Goal: Task Accomplishment & Management: Manage account settings

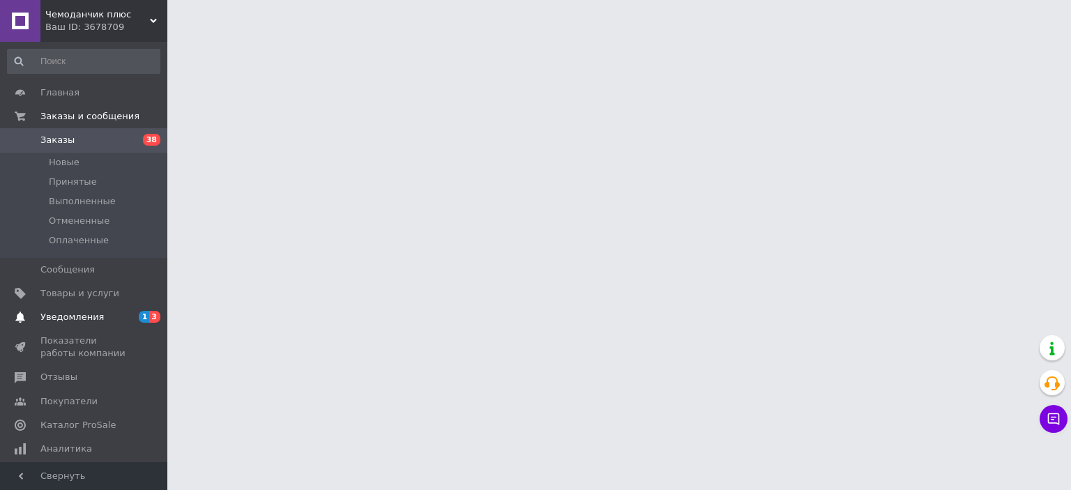
click at [112, 319] on span "Уведомления" at bounding box center [84, 317] width 89 height 13
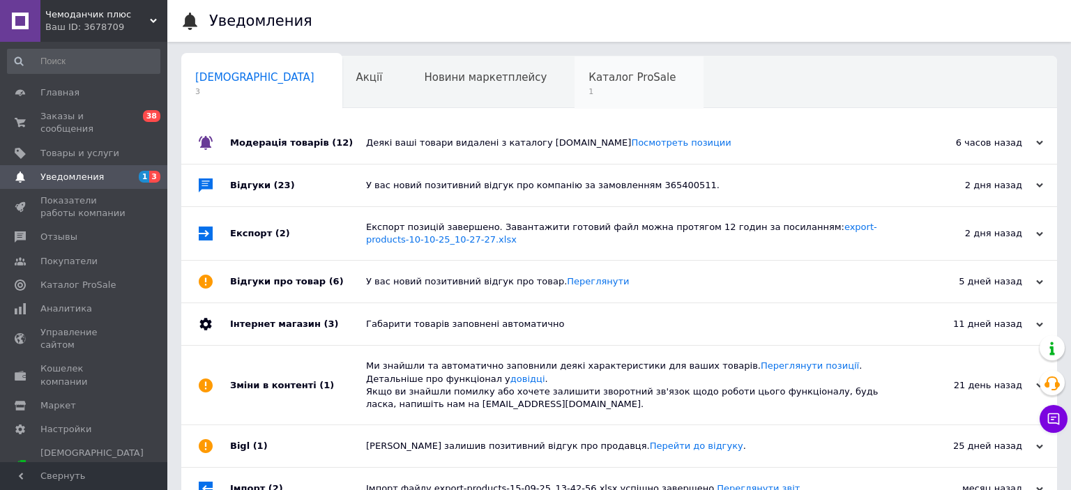
click at [589, 88] on span "1" at bounding box center [632, 91] width 87 height 10
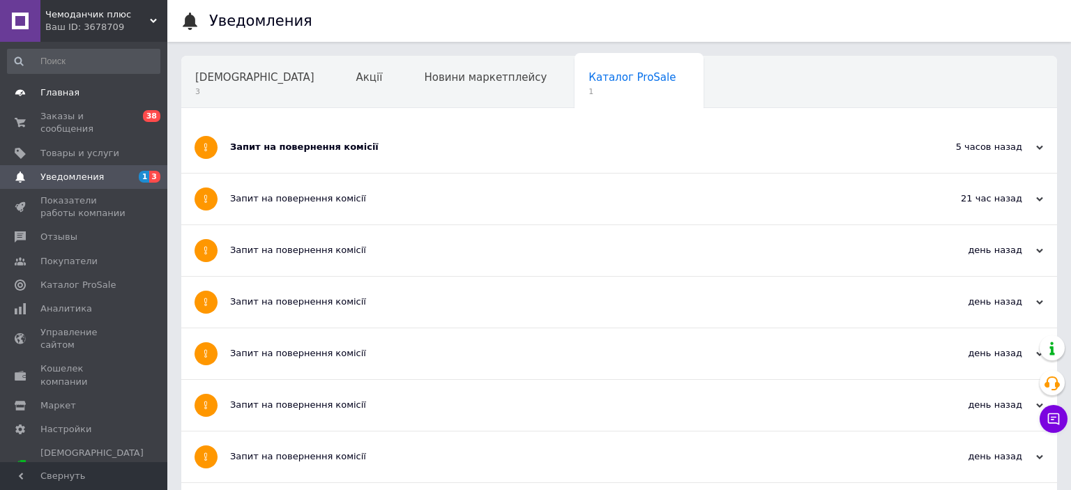
click at [53, 103] on link "Главная" at bounding box center [83, 93] width 167 height 24
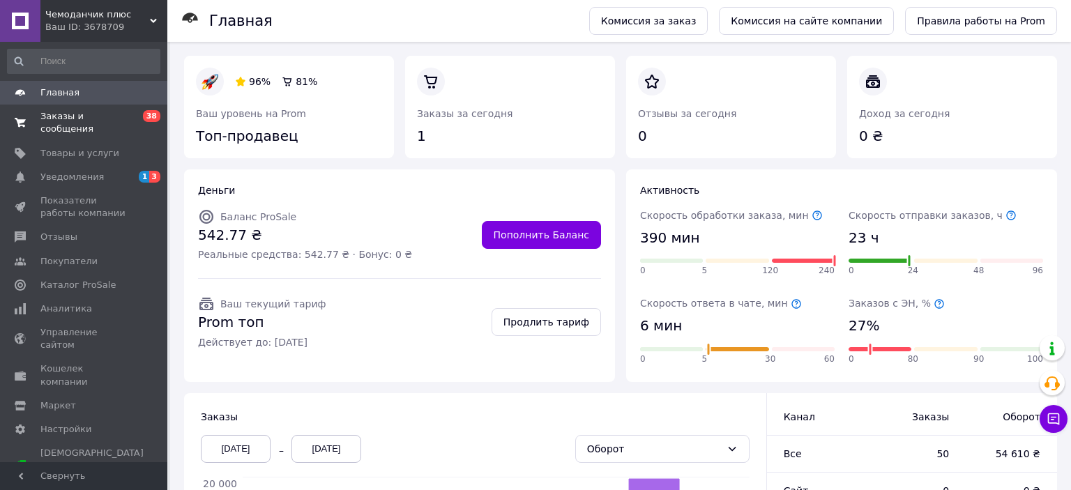
click at [72, 122] on span "Заказы и сообщения" at bounding box center [84, 122] width 89 height 25
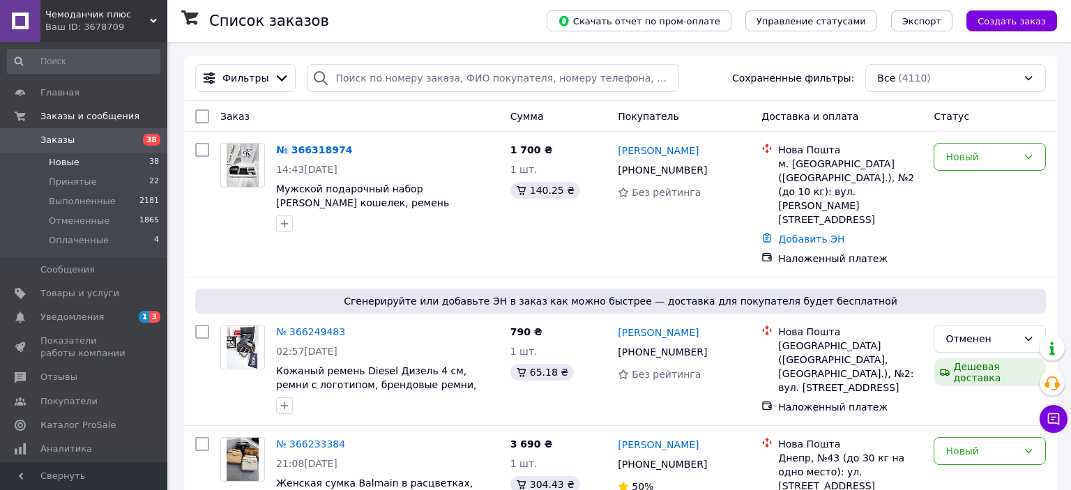
click at [70, 165] on span "Новые" at bounding box center [64, 162] width 31 height 13
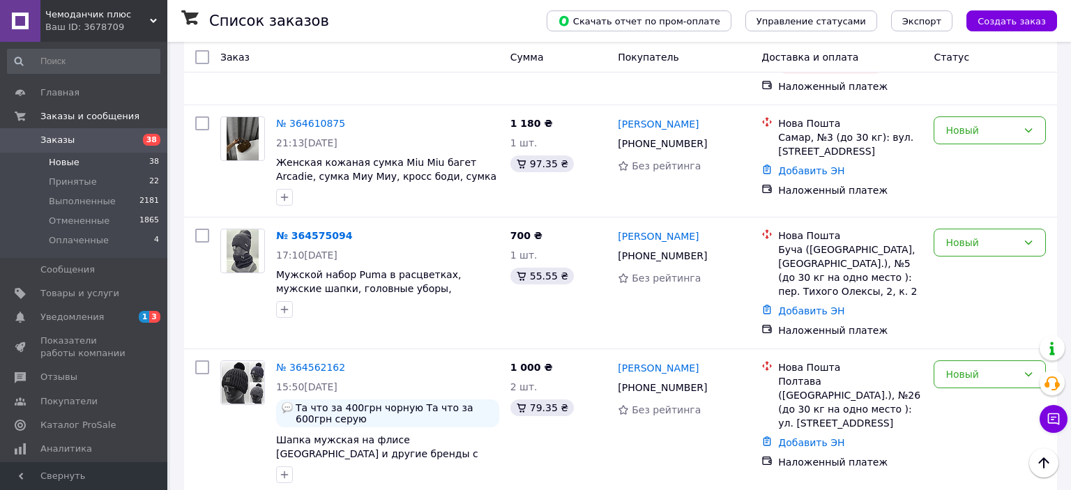
scroll to position [4604, 0]
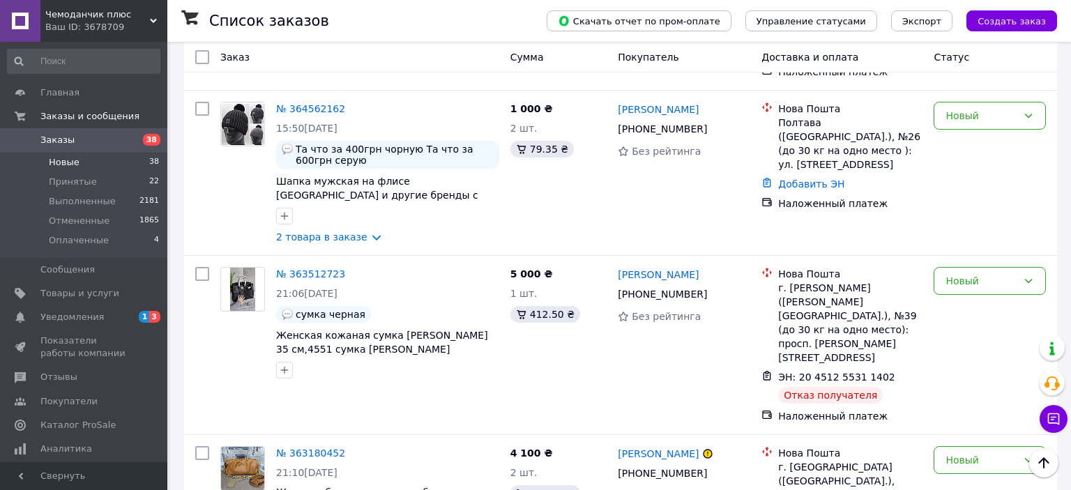
drag, startPoint x: 684, startPoint y: 343, endPoint x: 651, endPoint y: 347, distance: 33.0
copy link "[PERSON_NAME]"
click at [953, 407] on li "Выполнен" at bounding box center [990, 403] width 111 height 25
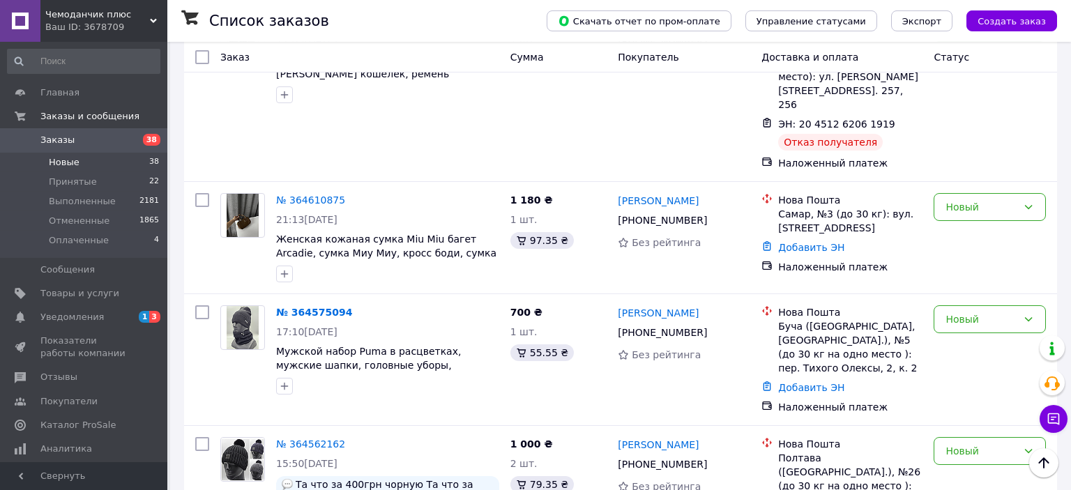
scroll to position [4236, 0]
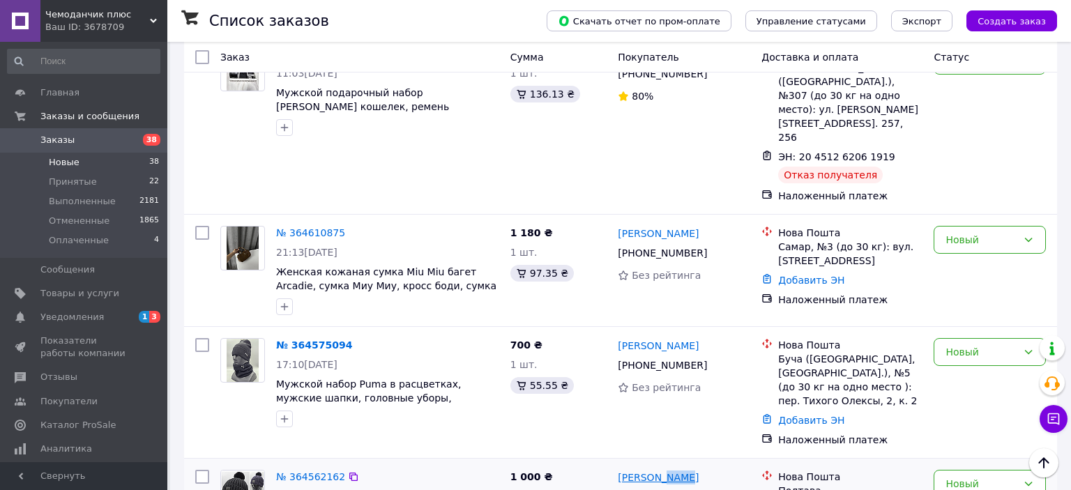
drag, startPoint x: 682, startPoint y: 120, endPoint x: 657, endPoint y: 120, distance: 25.1
click at [657, 469] on div "[PERSON_NAME]" at bounding box center [659, 477] width 84 height 17
copy link "Вьюн"
click at [963, 476] on div "Новый" at bounding box center [982, 483] width 72 height 15
click at [966, 185] on li "Выполнен" at bounding box center [990, 182] width 111 height 25
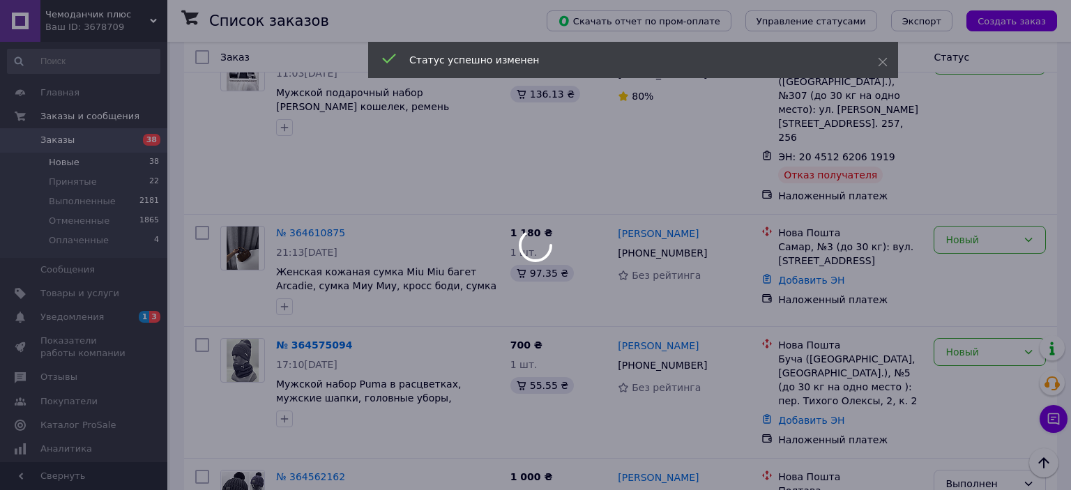
click at [312, 472] on link "№ 364562162" at bounding box center [310, 477] width 69 height 11
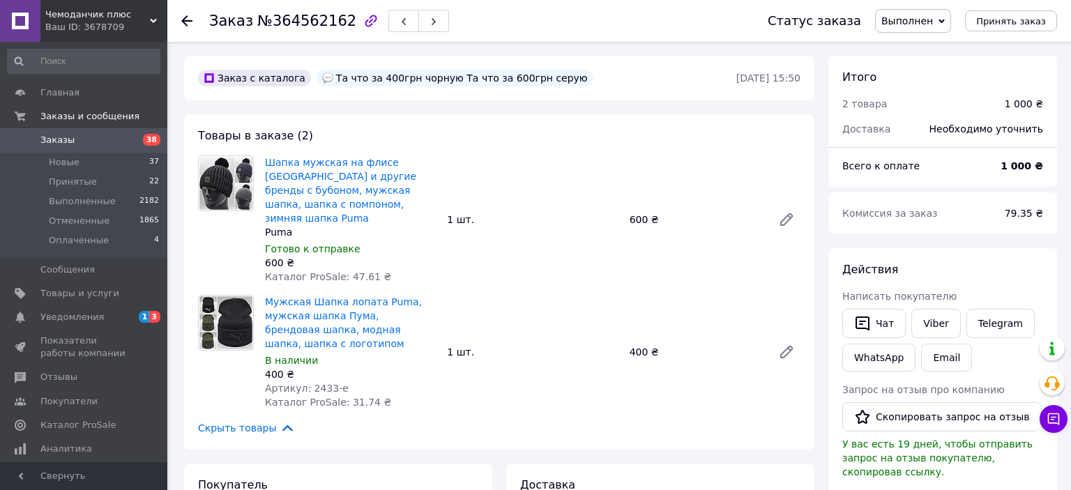
scroll to position [147, 0]
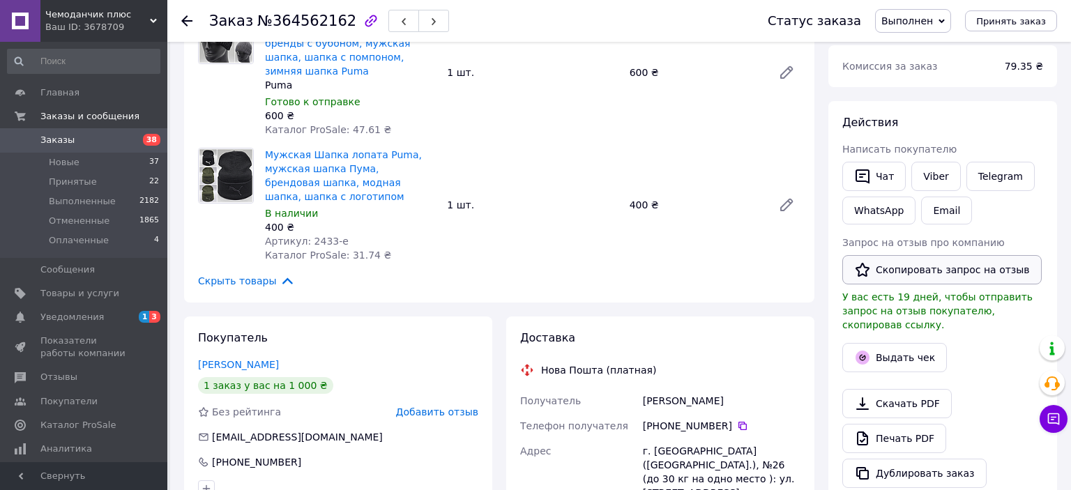
click at [930, 266] on button "Скопировать запрос на отзыв" at bounding box center [942, 269] width 199 height 29
click at [939, 183] on link "Viber" at bounding box center [936, 176] width 49 height 29
click at [72, 163] on span "Новые" at bounding box center [64, 162] width 31 height 13
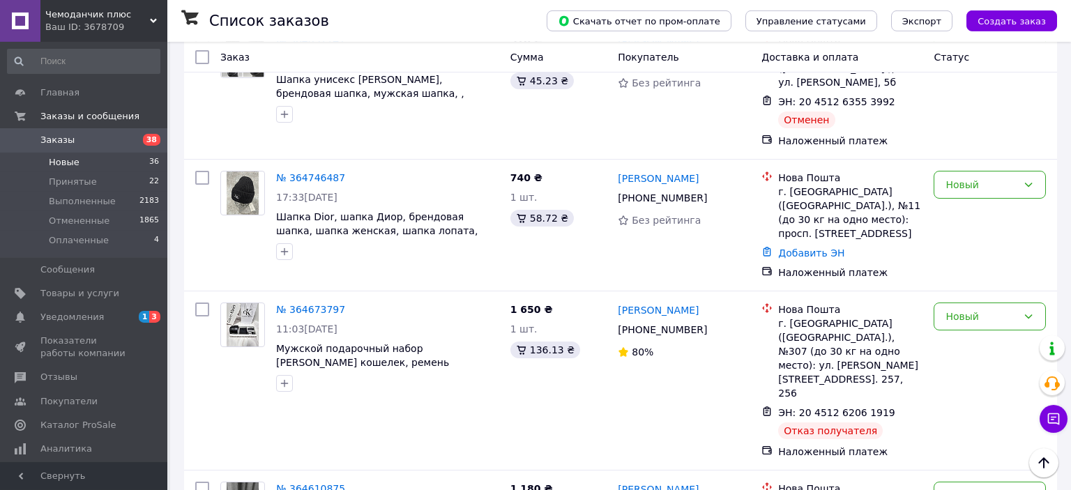
scroll to position [3957, 0]
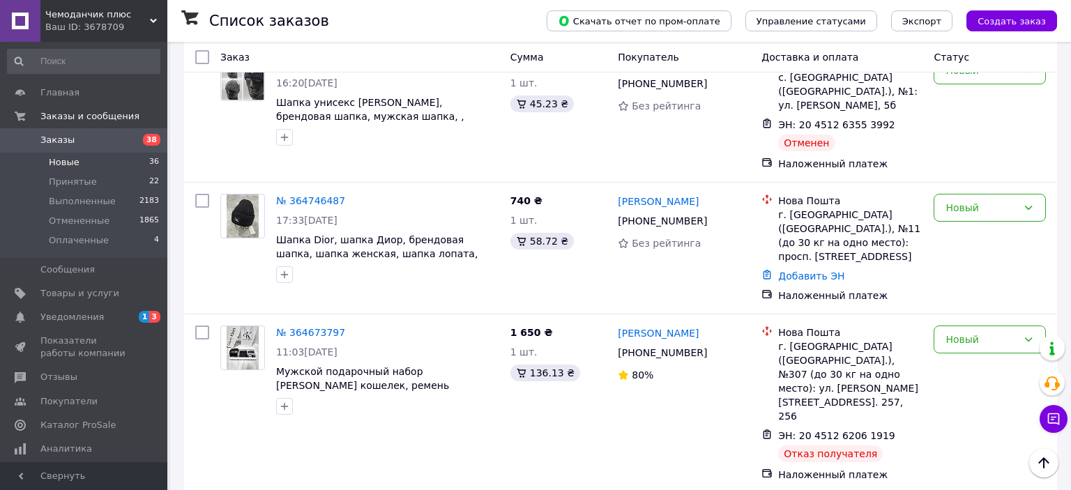
drag, startPoint x: 713, startPoint y: 268, endPoint x: 668, endPoint y: 261, distance: 45.2
copy link "[PERSON_NAME]"
click at [961, 333] on li "Выполнен" at bounding box center [990, 329] width 111 height 25
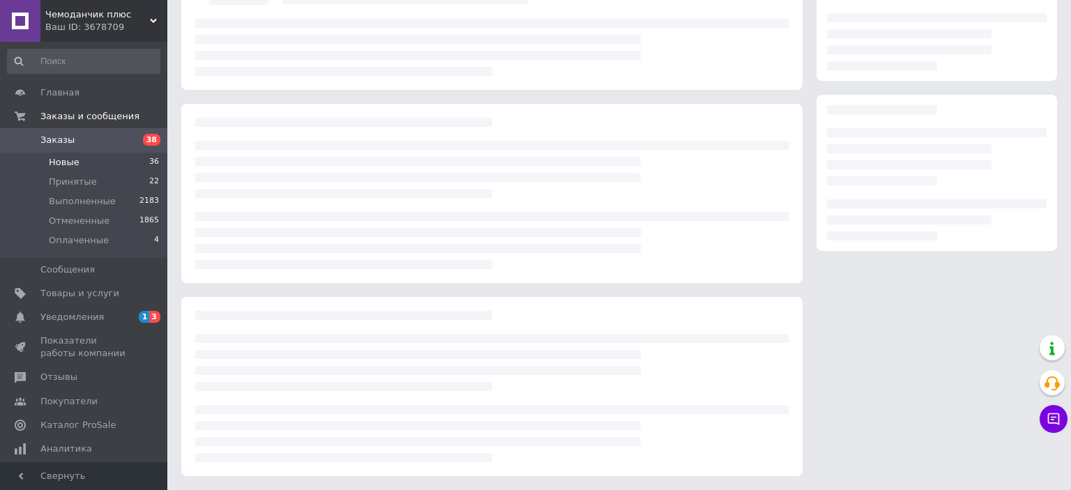
scroll to position [119, 0]
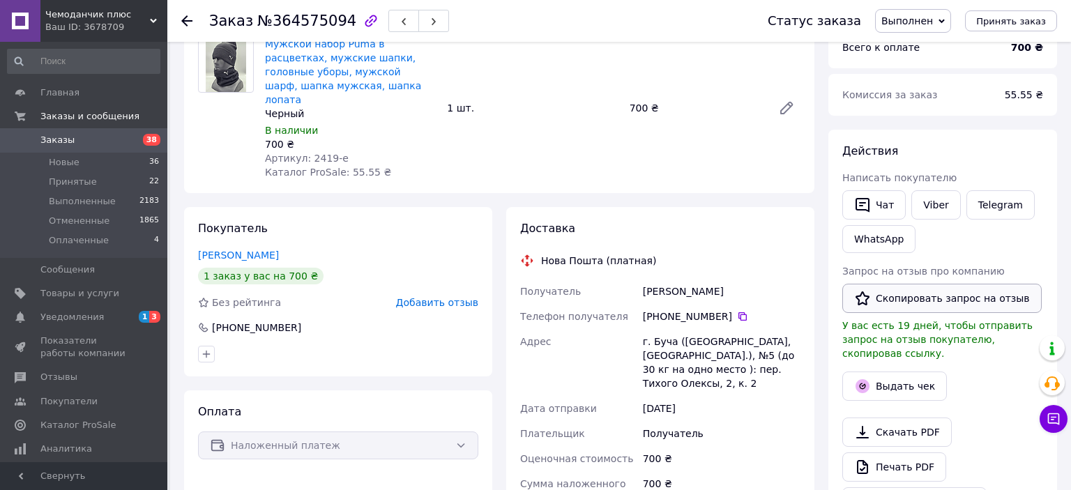
click at [931, 303] on button "Скопировать запрос на отзыв" at bounding box center [942, 298] width 199 height 29
click at [943, 208] on link "Viber" at bounding box center [936, 204] width 49 height 29
click at [54, 165] on span "Новые" at bounding box center [64, 162] width 31 height 13
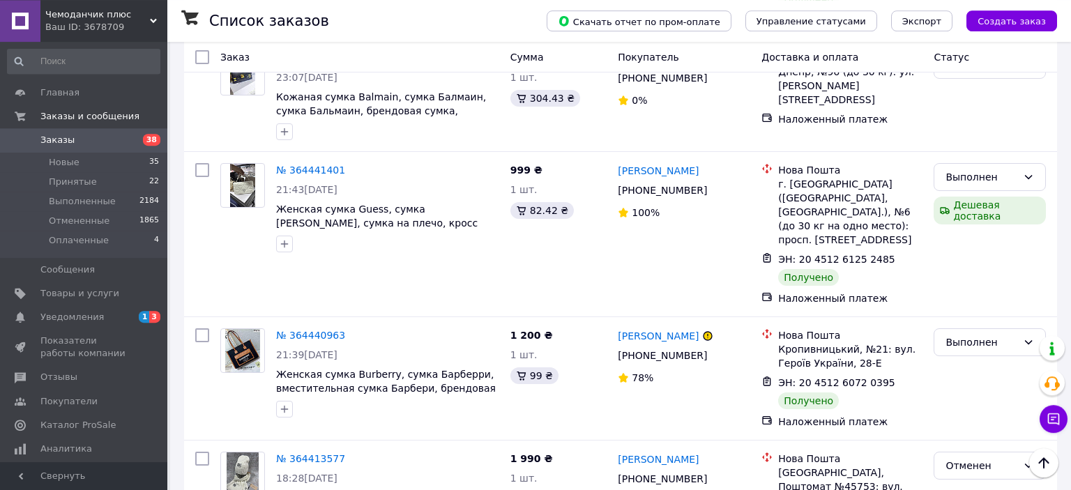
scroll to position [11844, 0]
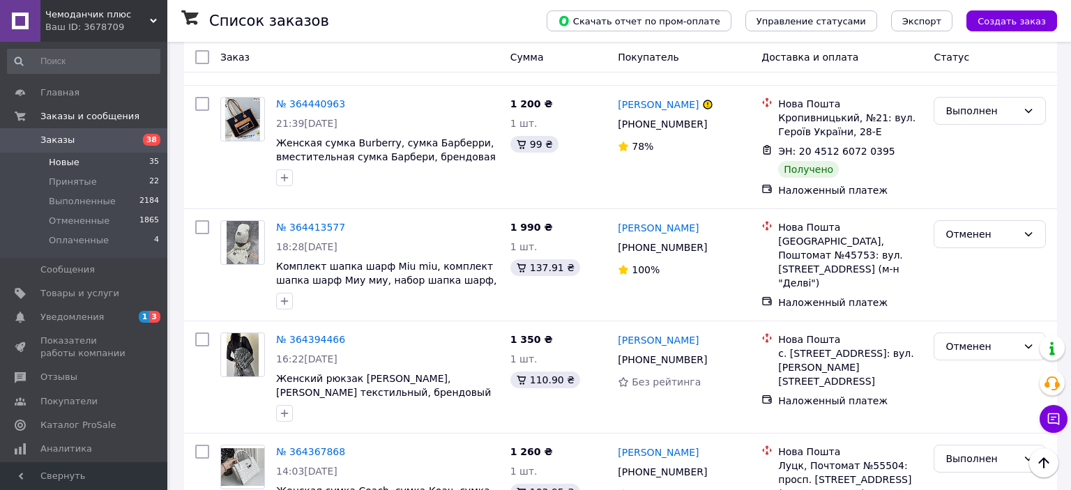
click at [75, 157] on span "Новые" at bounding box center [64, 162] width 31 height 13
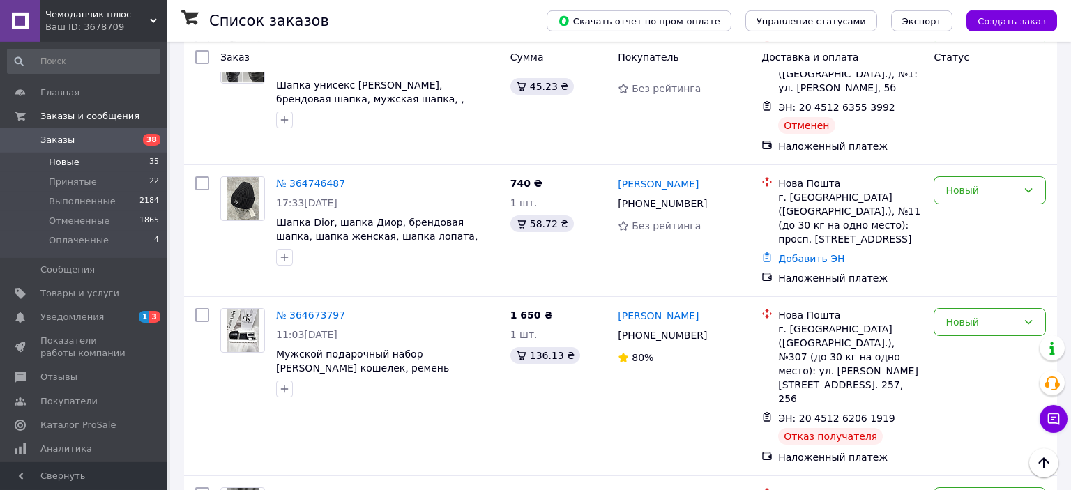
scroll to position [3899, 0]
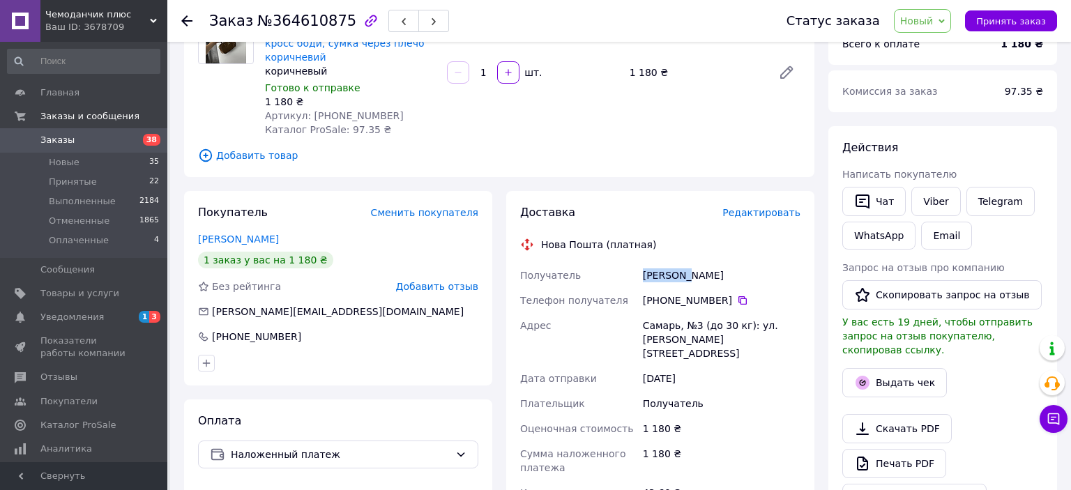
drag, startPoint x: 686, startPoint y: 264, endPoint x: 645, endPoint y: 259, distance: 41.5
click at [645, 263] on div "[PERSON_NAME]" at bounding box center [721, 275] width 163 height 25
copy div "[PERSON_NAME]"
click at [922, 294] on button "Скопировать запрос на отзыв" at bounding box center [942, 294] width 199 height 29
click at [923, 205] on link "Viber" at bounding box center [936, 201] width 49 height 29
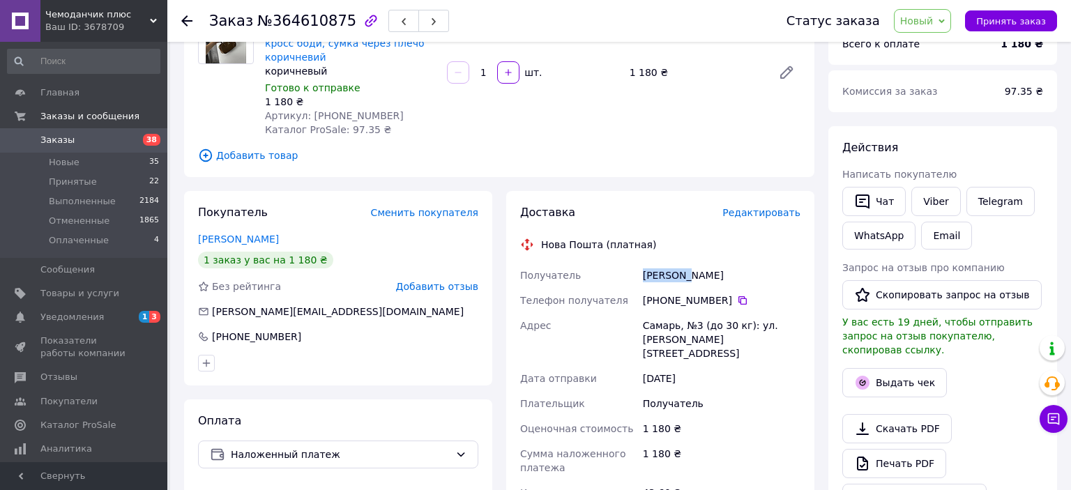
click at [925, 24] on span "Новый" at bounding box center [916, 20] width 33 height 11
click at [928, 75] on li "Выполнен" at bounding box center [932, 69] width 74 height 21
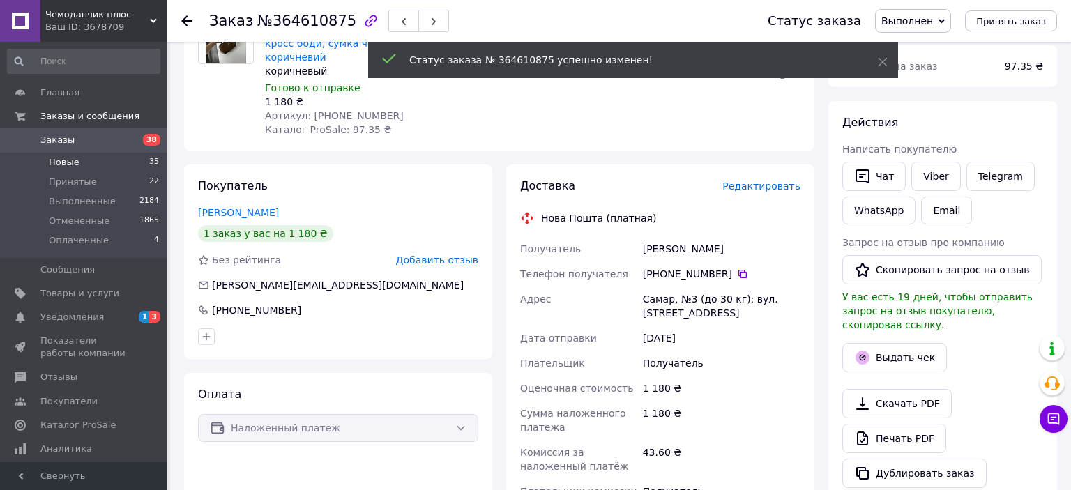
click at [59, 162] on span "Новые" at bounding box center [64, 162] width 31 height 13
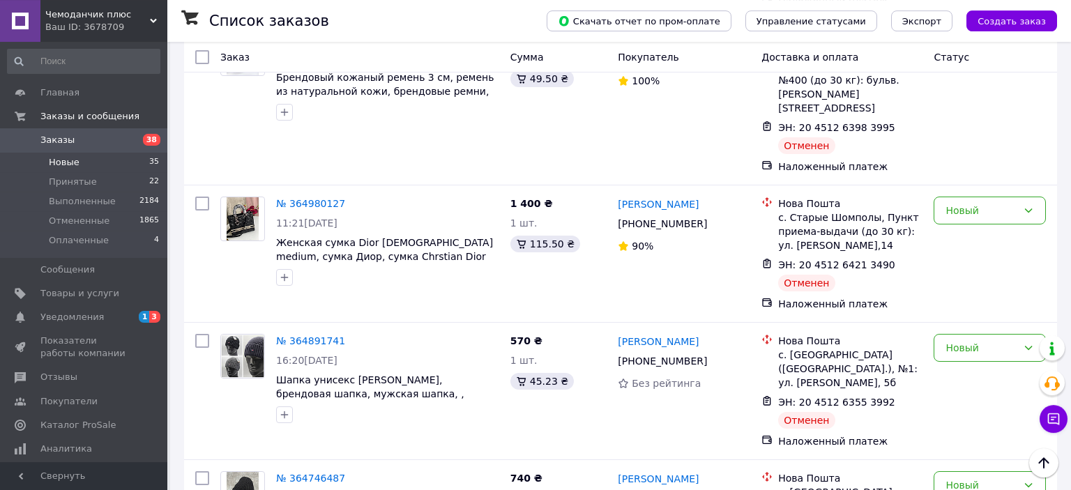
scroll to position [3678, 0]
drag, startPoint x: 703, startPoint y: 154, endPoint x: 651, endPoint y: 153, distance: 51.6
click at [651, 472] on div "[PERSON_NAME]" at bounding box center [684, 480] width 135 height 17
copy link "[PERSON_NAME]"
click at [281, 474] on link "№ 364746487" at bounding box center [310, 479] width 69 height 11
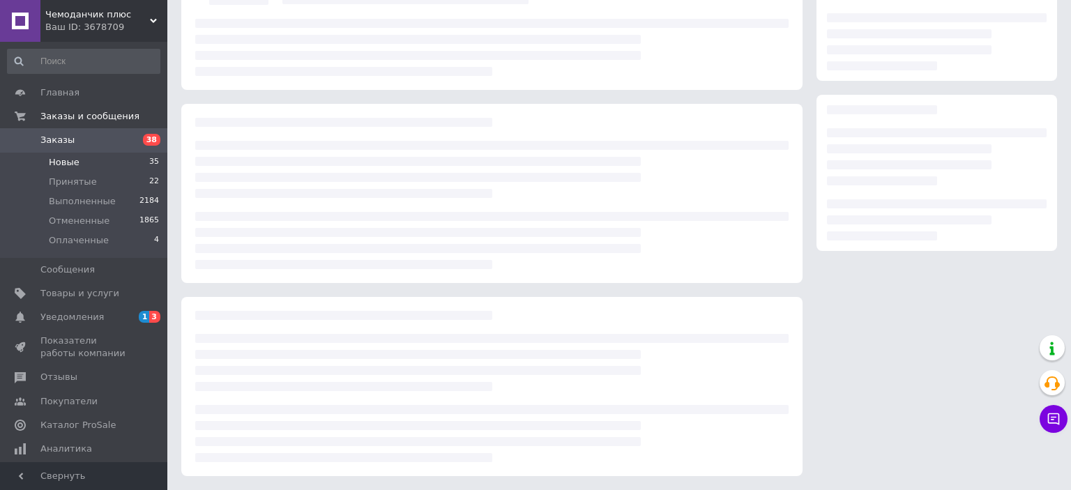
scroll to position [142, 0]
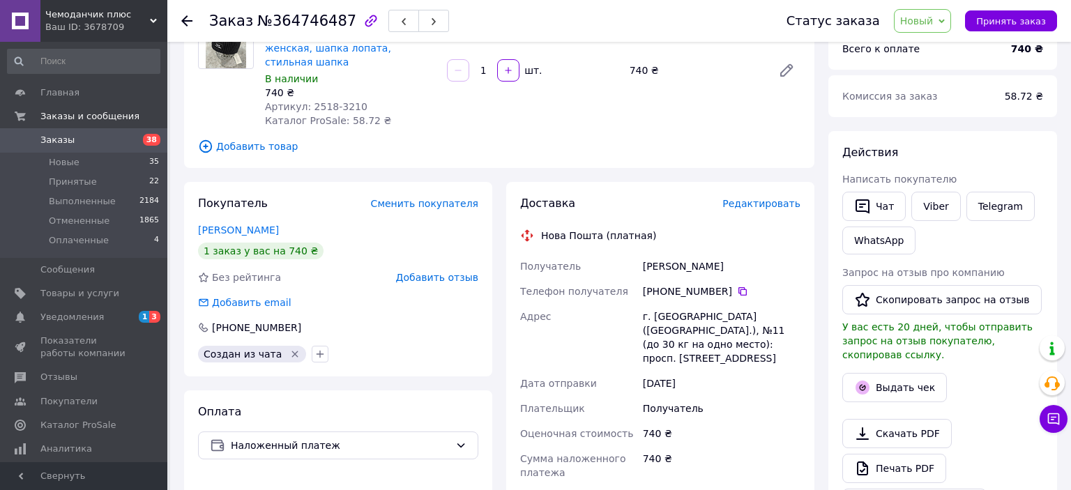
click at [917, 27] on span "Новый" at bounding box center [923, 21] width 58 height 24
click at [930, 67] on li "Выполнен" at bounding box center [932, 69] width 74 height 21
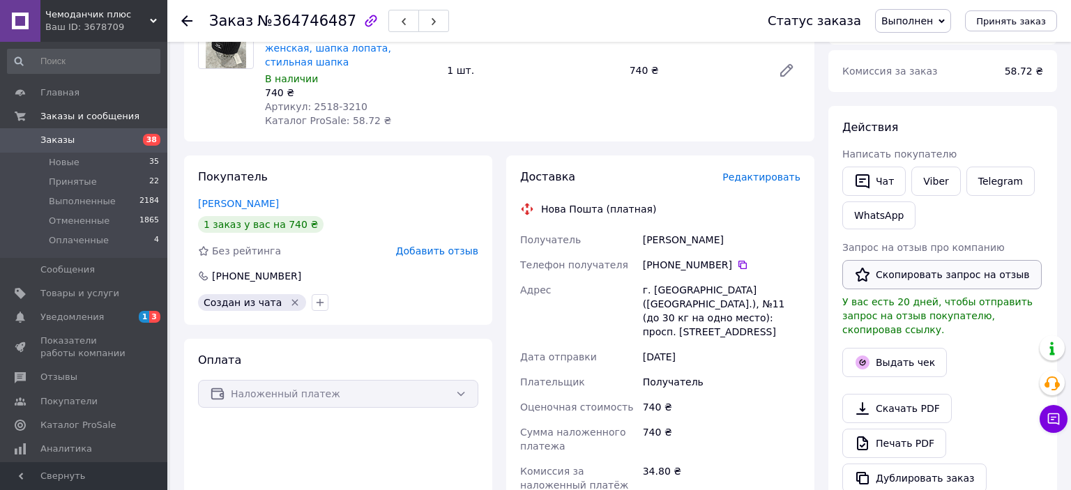
click at [907, 272] on button "Скопировать запрос на отзыв" at bounding box center [942, 274] width 199 height 29
click at [934, 180] on link "Viber" at bounding box center [936, 181] width 49 height 29
click at [84, 163] on li "Новые 35" at bounding box center [83, 163] width 167 height 20
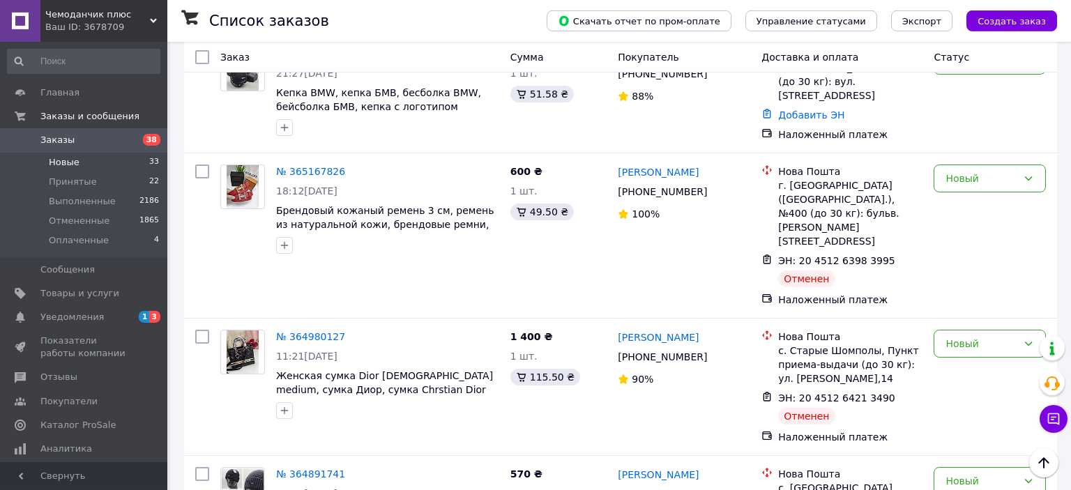
scroll to position [3508, 0]
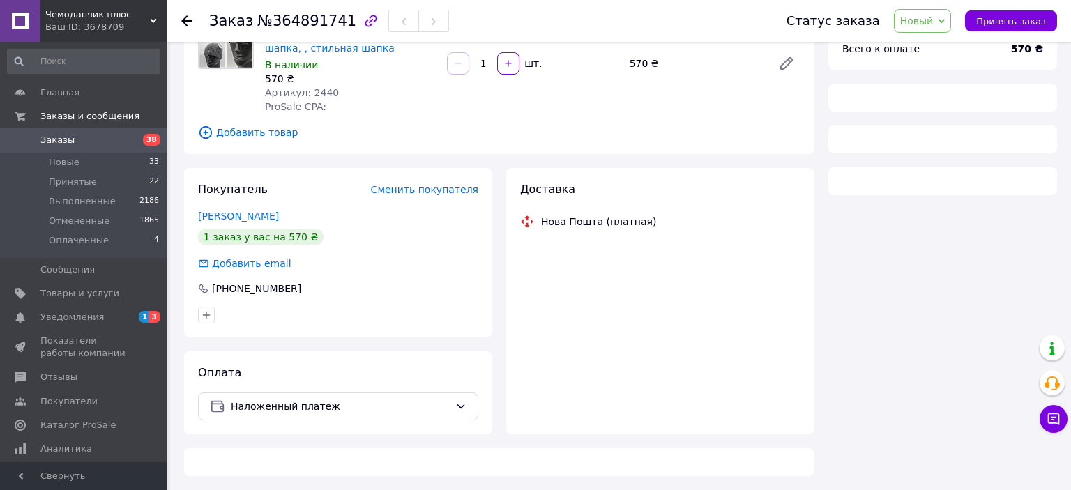
scroll to position [142, 0]
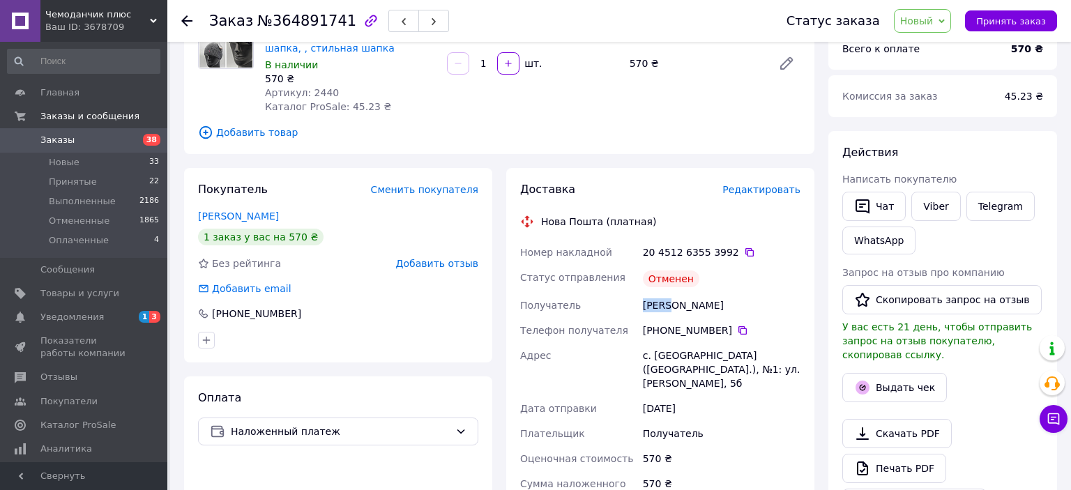
drag, startPoint x: 669, startPoint y: 304, endPoint x: 636, endPoint y: 310, distance: 33.4
click at [636, 310] on div "Номер накладной 20 4512 6355 3992   Статус отправления Отменен Получатель [PERS…" at bounding box center [661, 434] width 286 height 388
copy div "Получатель [PERSON_NAME]"
click at [934, 20] on span "Новый" at bounding box center [916, 20] width 33 height 11
click at [942, 71] on li "Выполнен" at bounding box center [932, 69] width 74 height 21
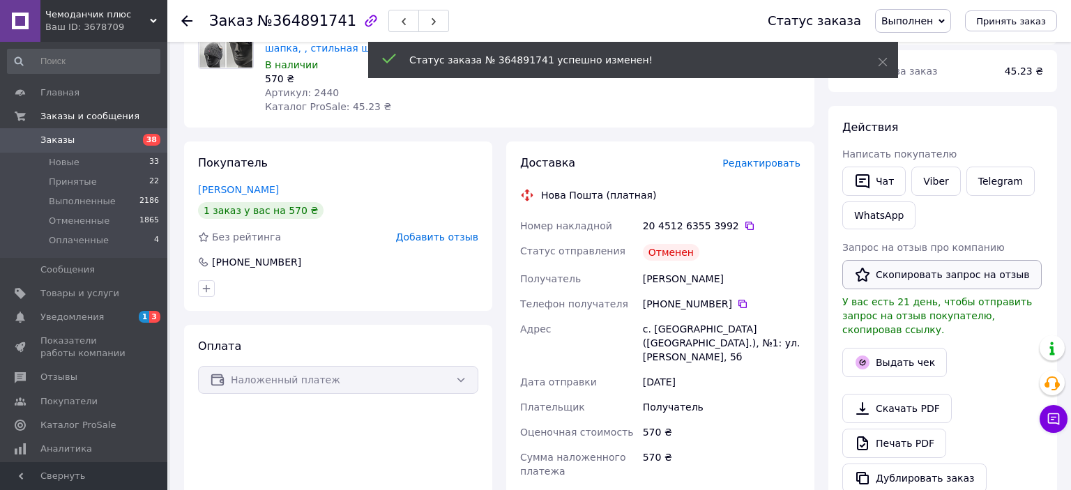
click at [921, 272] on button "Скопировать запрос на отзыв" at bounding box center [942, 274] width 199 height 29
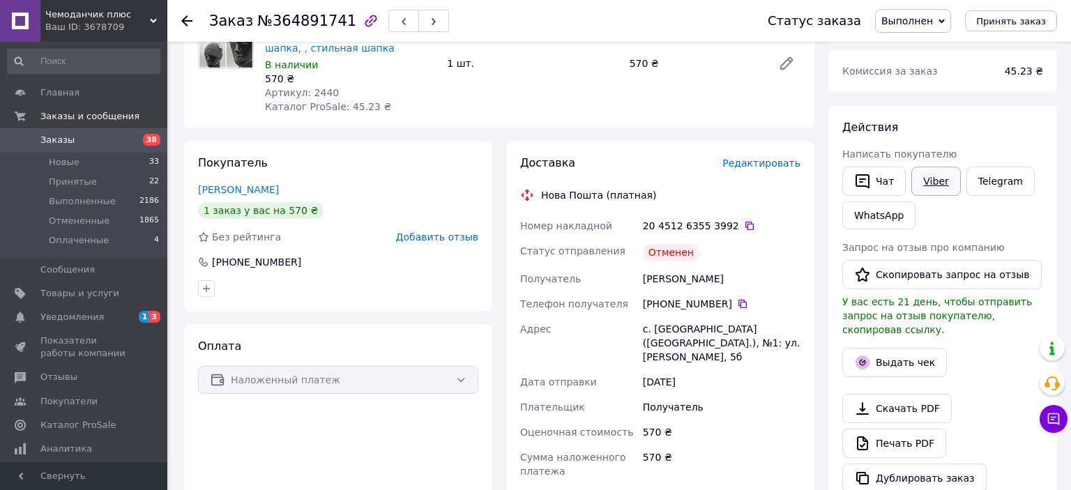
click at [919, 183] on link "Viber" at bounding box center [936, 181] width 49 height 29
click at [121, 313] on span "Уведомления" at bounding box center [84, 317] width 89 height 13
